Goal: Information Seeking & Learning: Learn about a topic

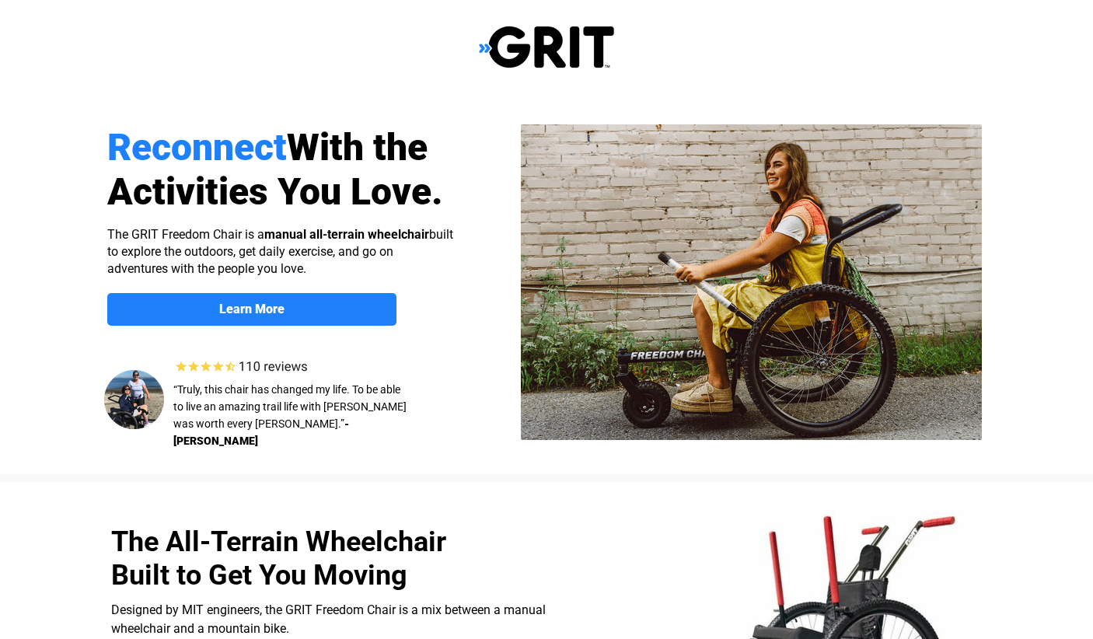
select select "US"
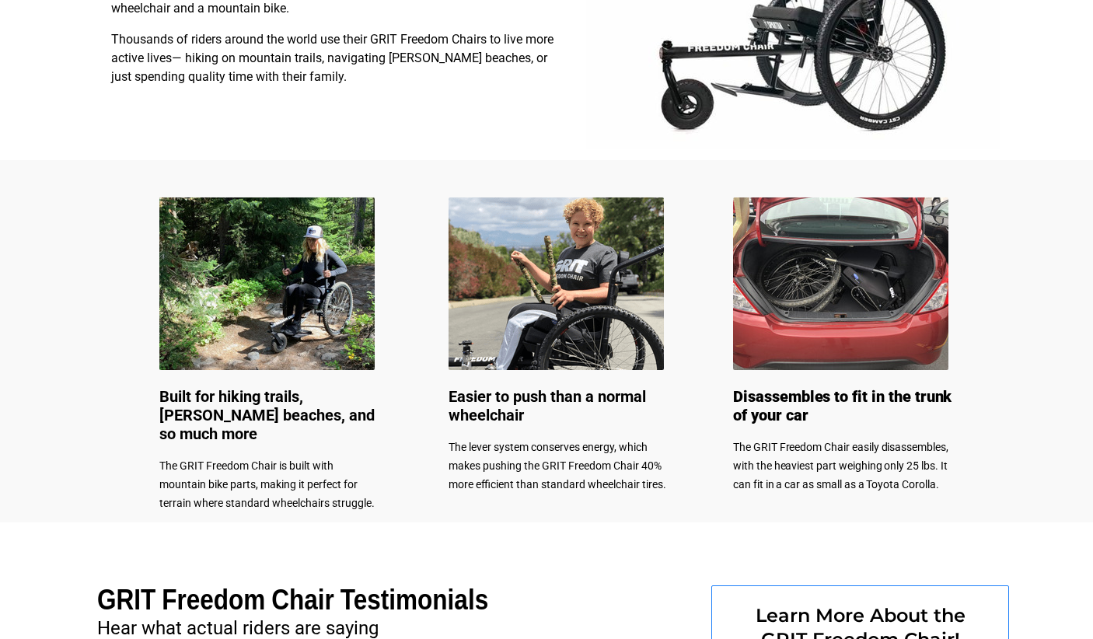
scroll to position [622, 0]
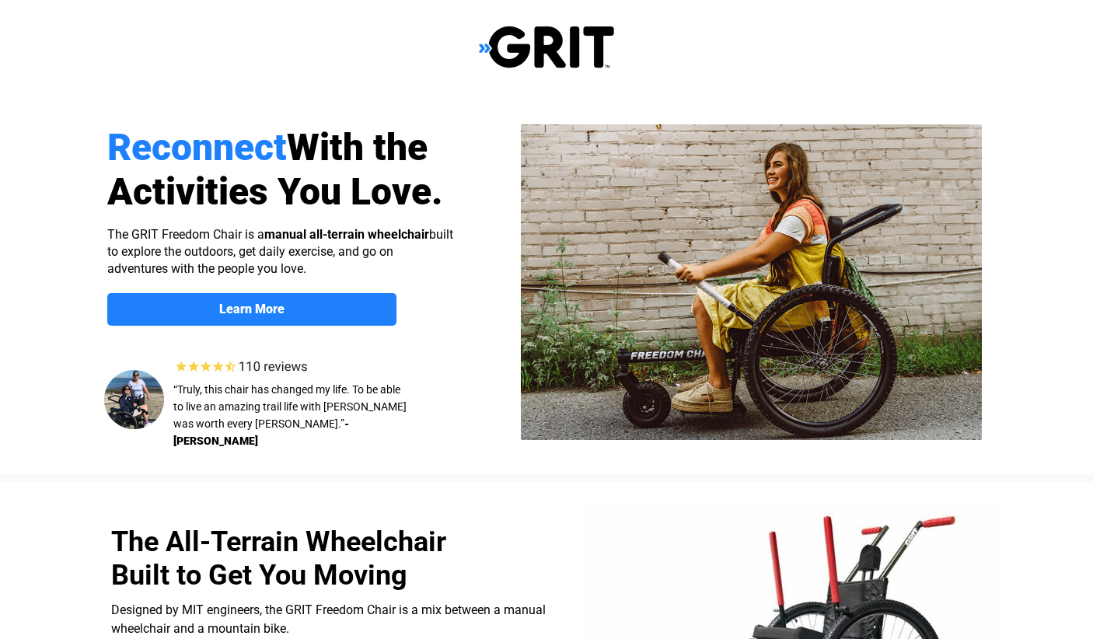
select select "US"
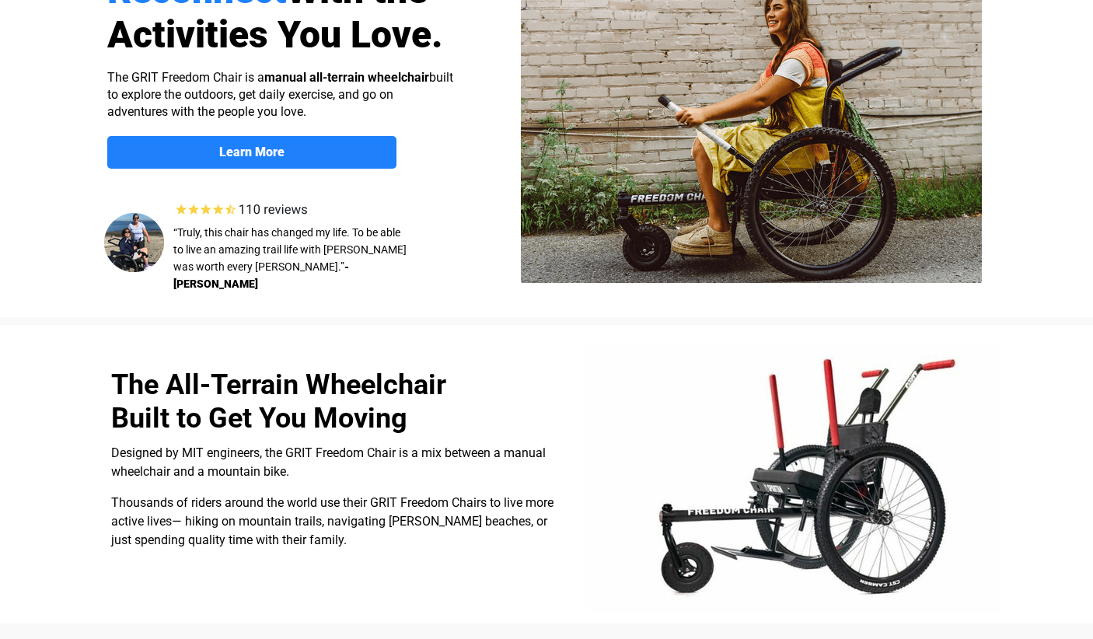
scroll to position [156, 0]
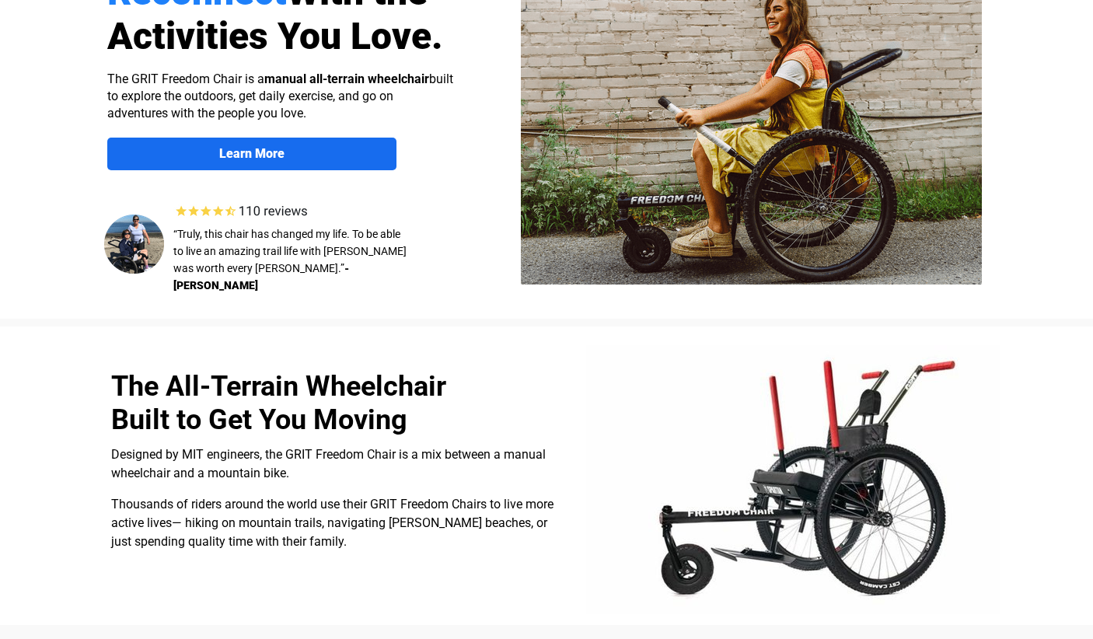
click at [107, 138] on link "Learn More" at bounding box center [251, 154] width 289 height 33
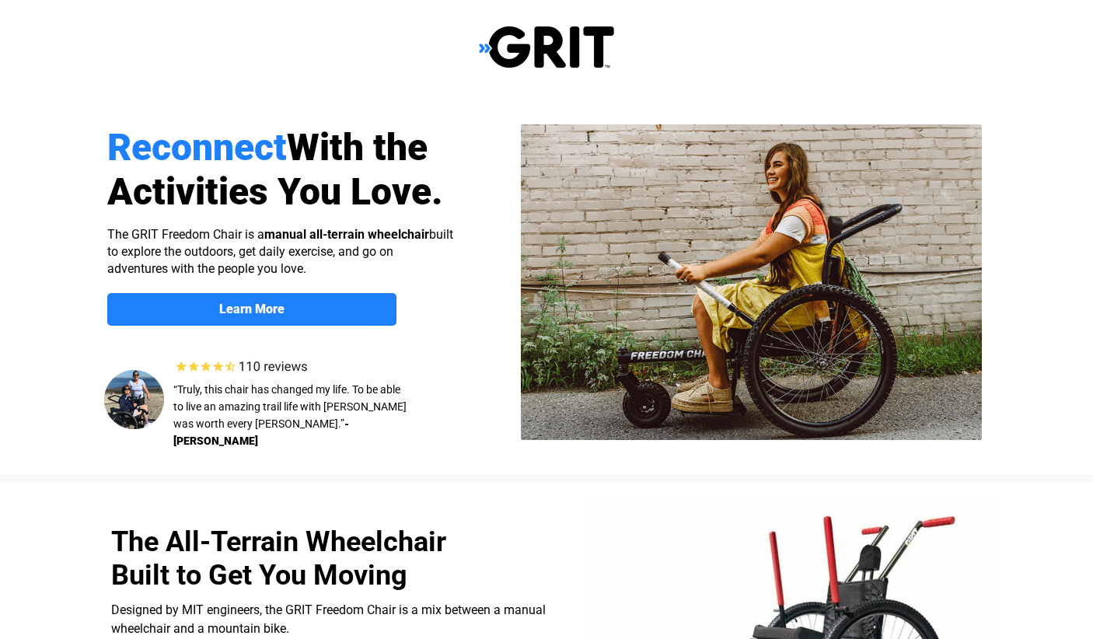
scroll to position [1206, 0]
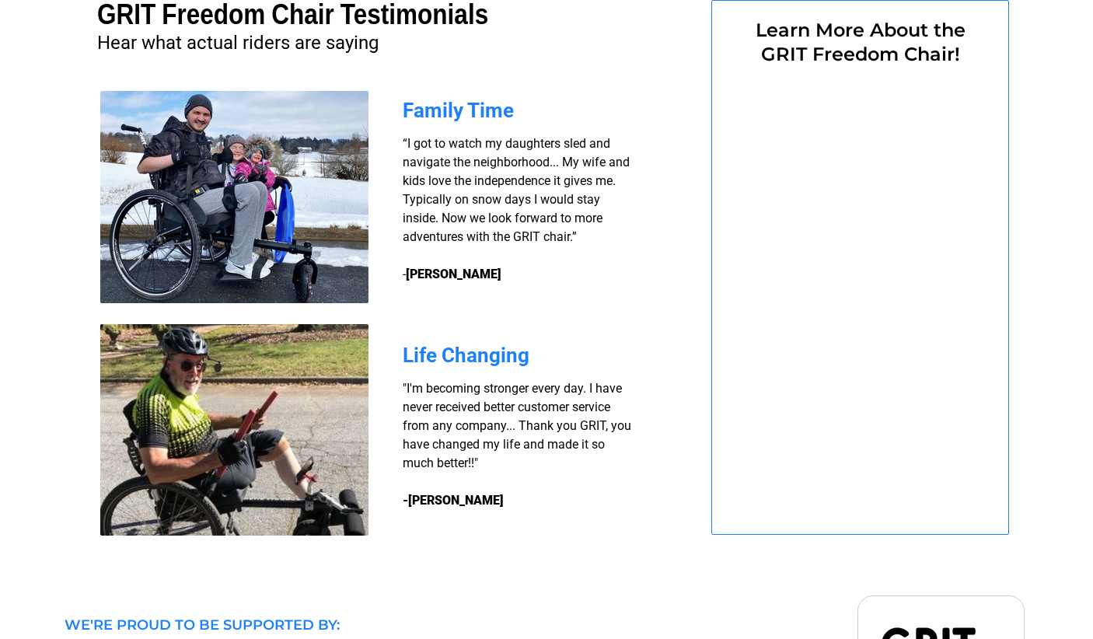
select select "US"
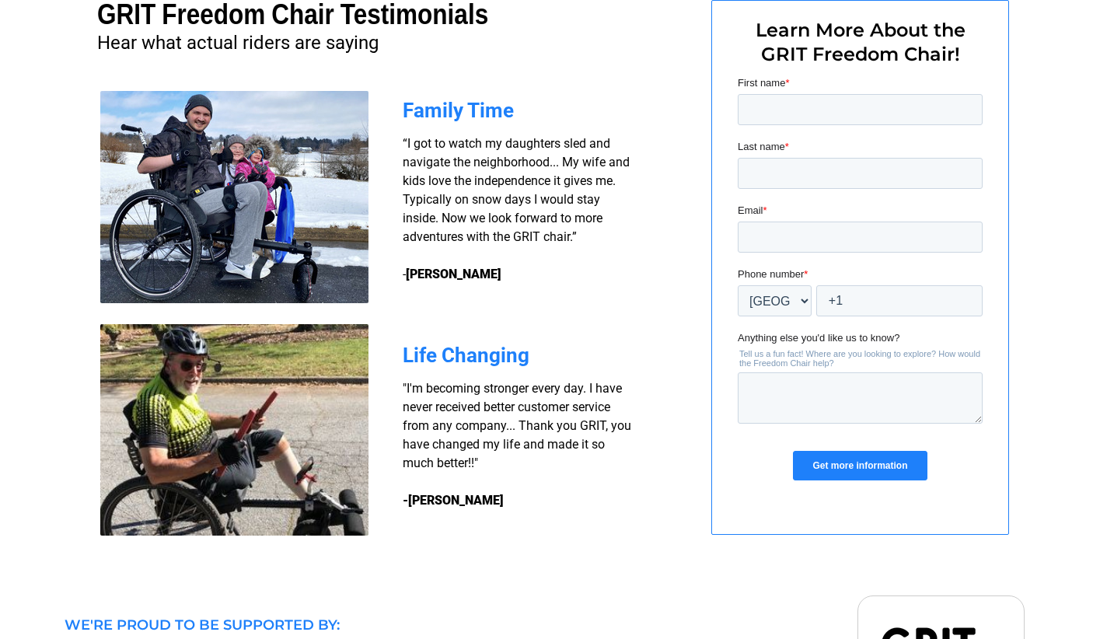
scroll to position [0, 0]
